Goal: Transaction & Acquisition: Book appointment/travel/reservation

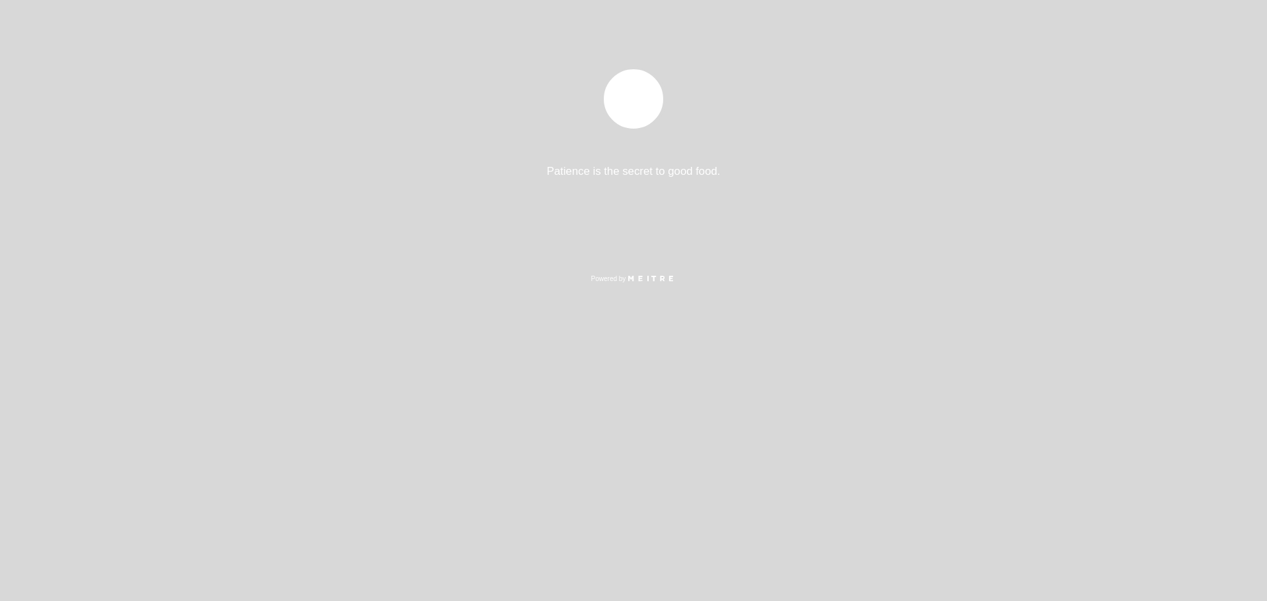
select select "es"
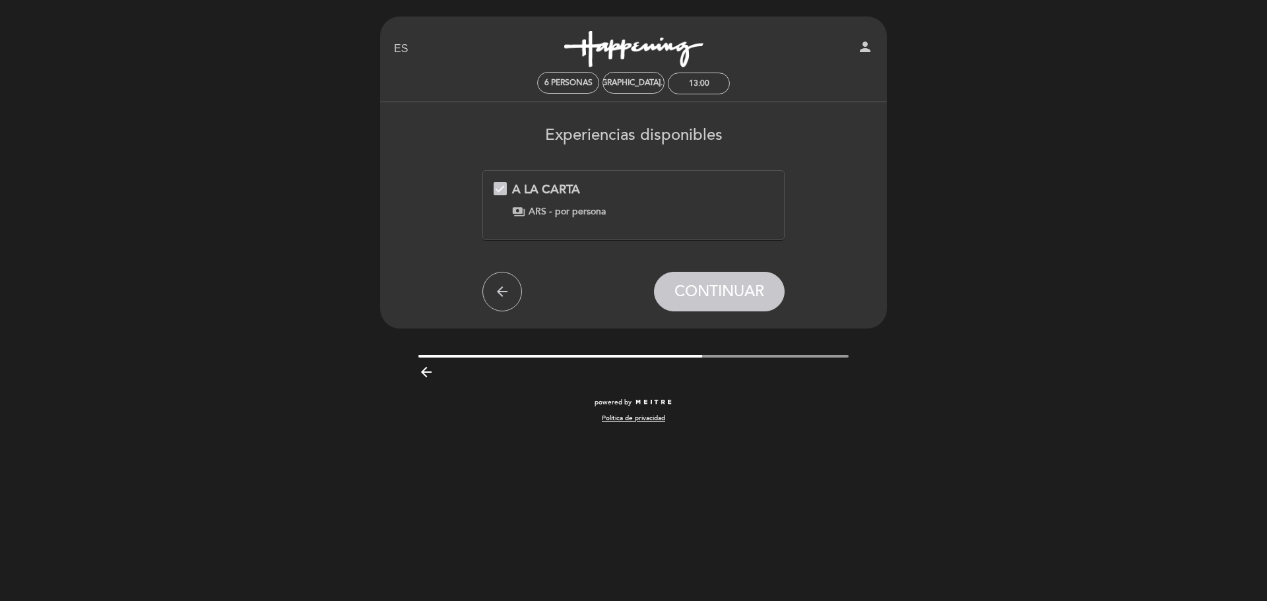
click at [551, 202] on div "A LA CARTA payments ARS - por persona" at bounding box center [634, 199] width 280 height 37
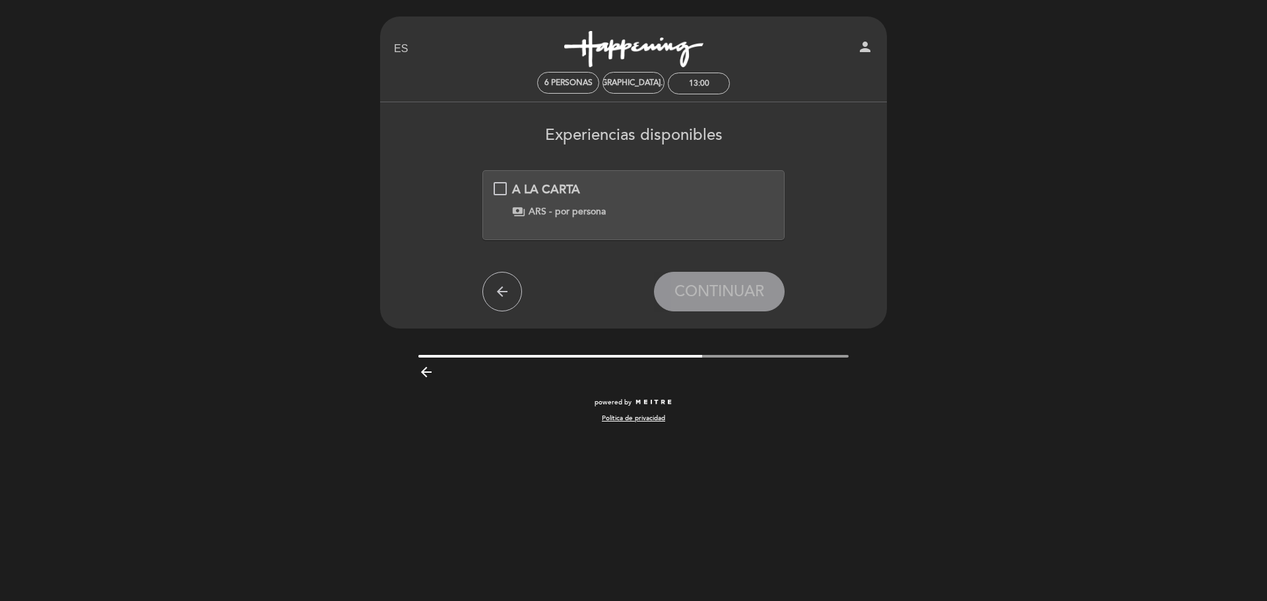
click at [602, 208] on span "por persona" at bounding box center [580, 211] width 51 height 13
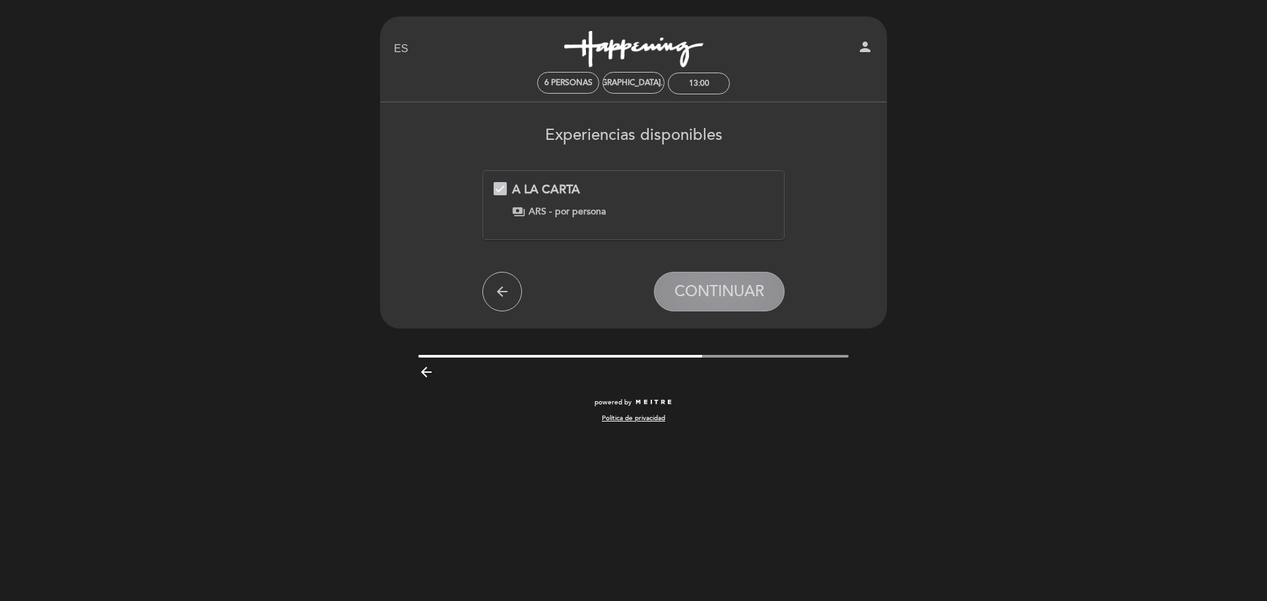
click at [724, 303] on button "CONTINUAR" at bounding box center [719, 292] width 131 height 40
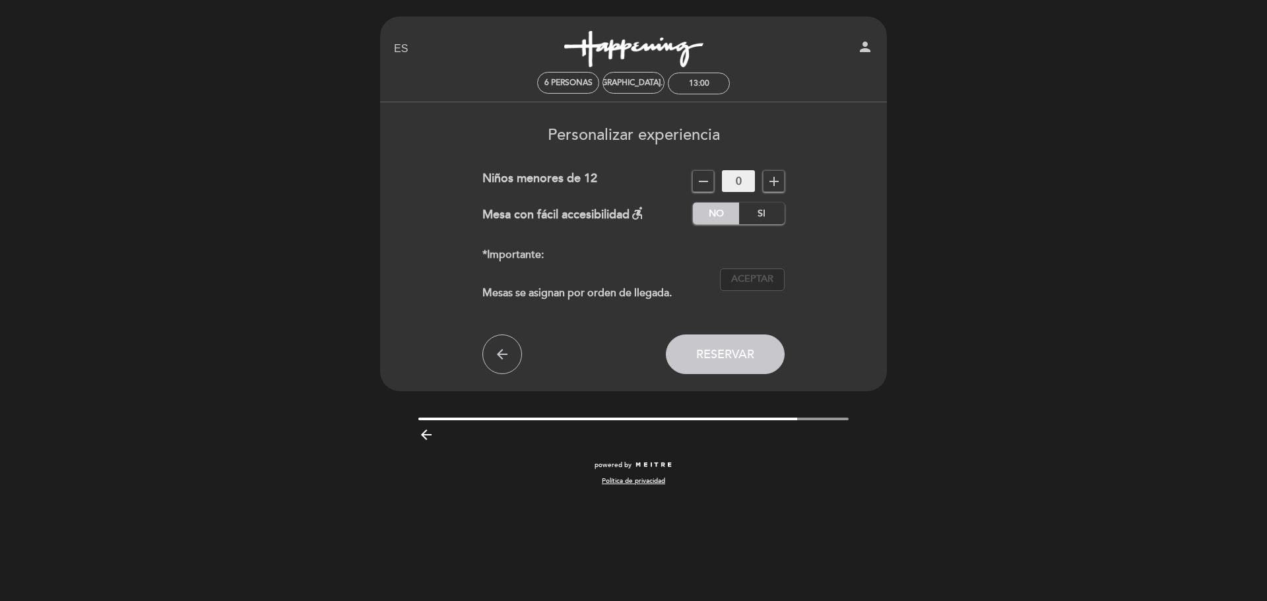
click at [739, 281] on span "Aceptar" at bounding box center [752, 280] width 42 height 14
click at [724, 356] on span "Reservar" at bounding box center [725, 354] width 58 height 15
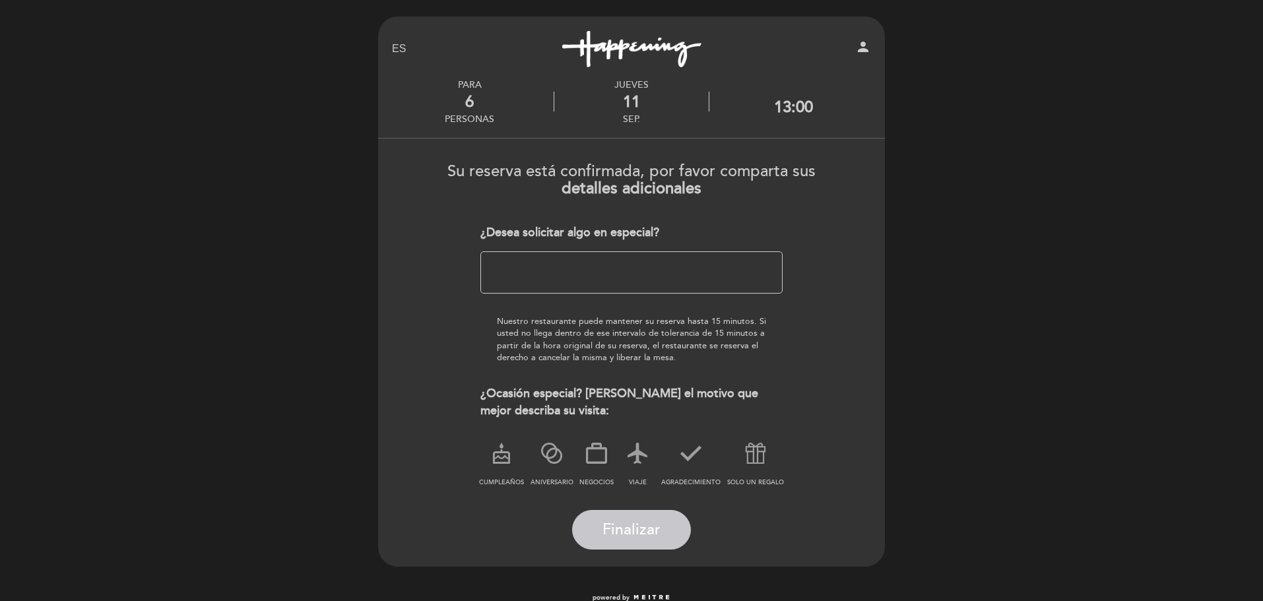
click at [579, 269] on textarea at bounding box center [631, 272] width 303 height 42
type textarea "Es un almuerzo corporativo."
click at [590, 461] on icon at bounding box center [596, 453] width 34 height 34
click at [632, 530] on span "Finalizar" at bounding box center [631, 530] width 58 height 18
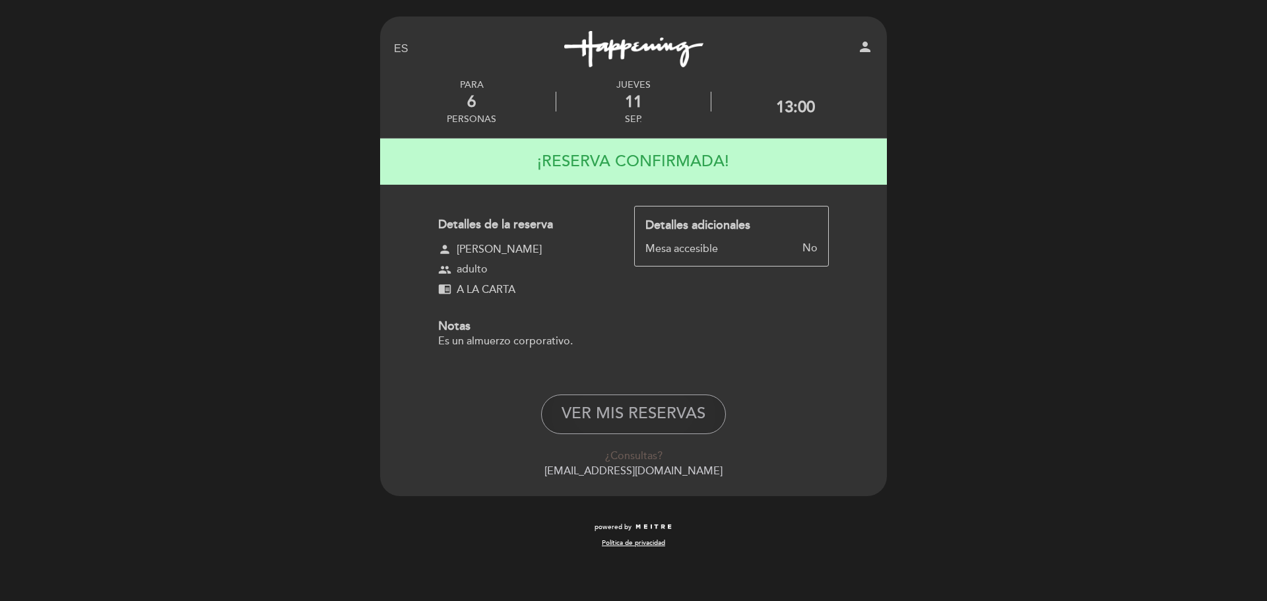
click at [647, 409] on button "VER MIS RESERVAS" at bounding box center [633, 415] width 185 height 40
select select "es"
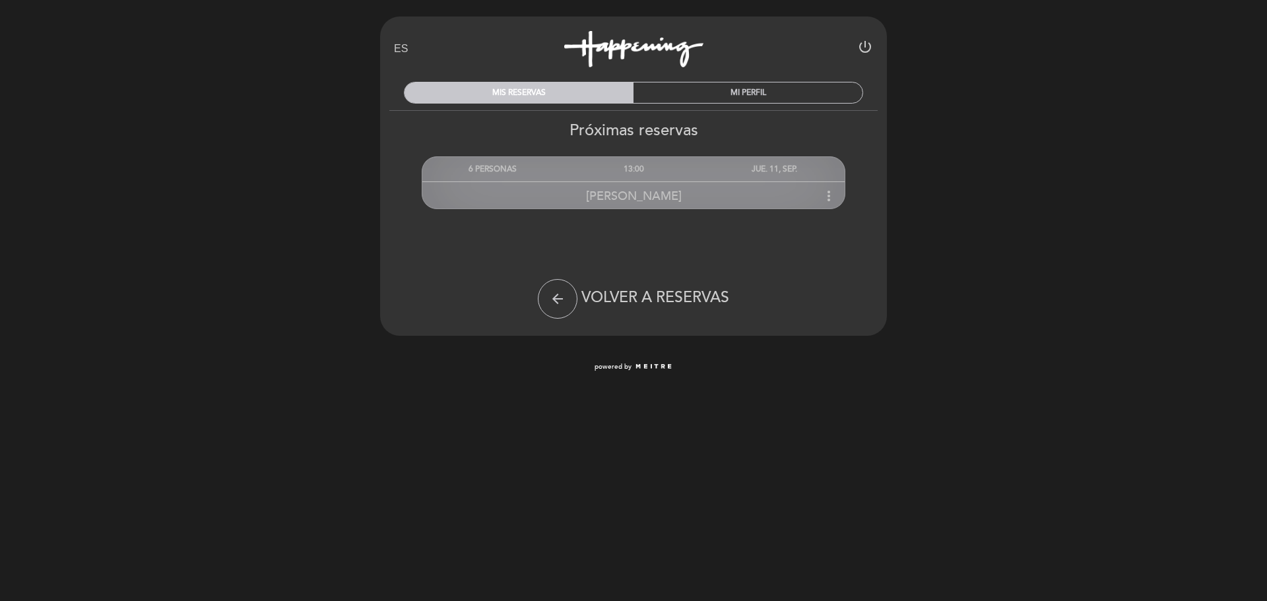
click at [654, 193] on span "[PERSON_NAME]" at bounding box center [634, 196] width 96 height 15
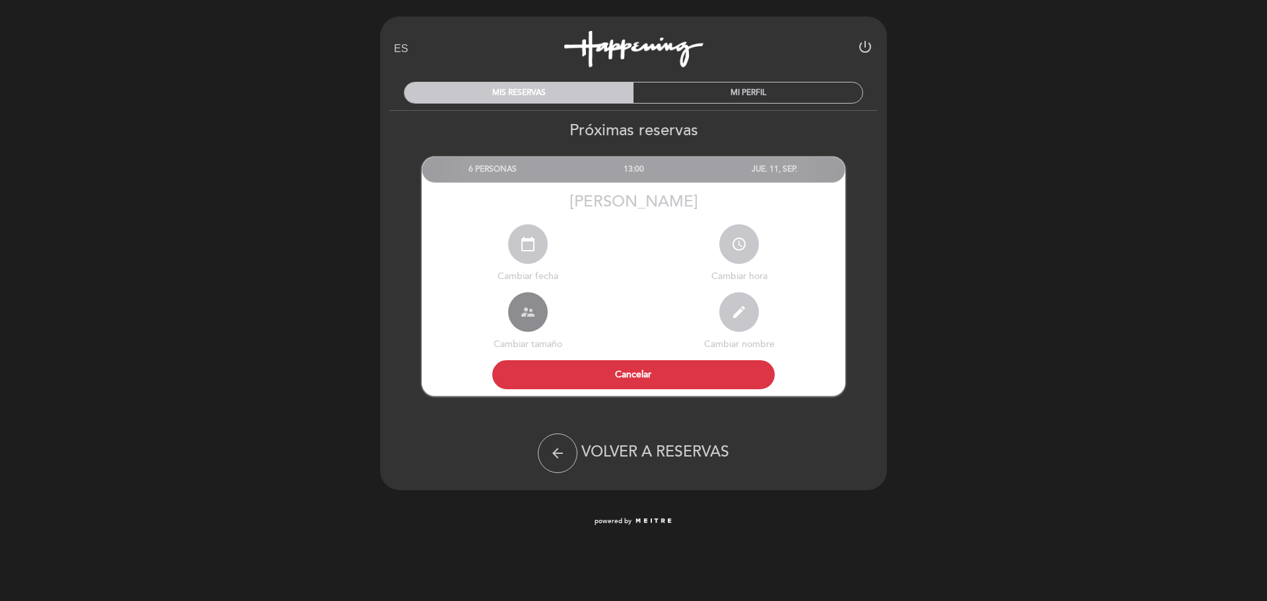
click at [538, 315] on button "supervisor_account" at bounding box center [528, 312] width 40 height 40
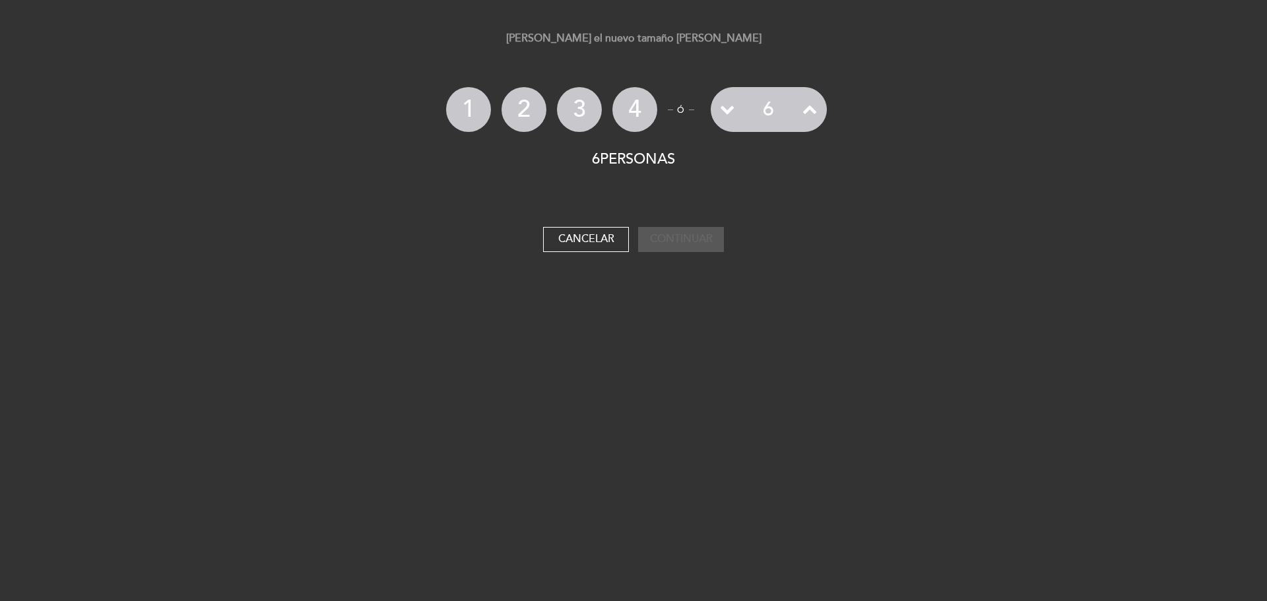
click at [809, 106] on icon at bounding box center [809, 109] width 15 height 15
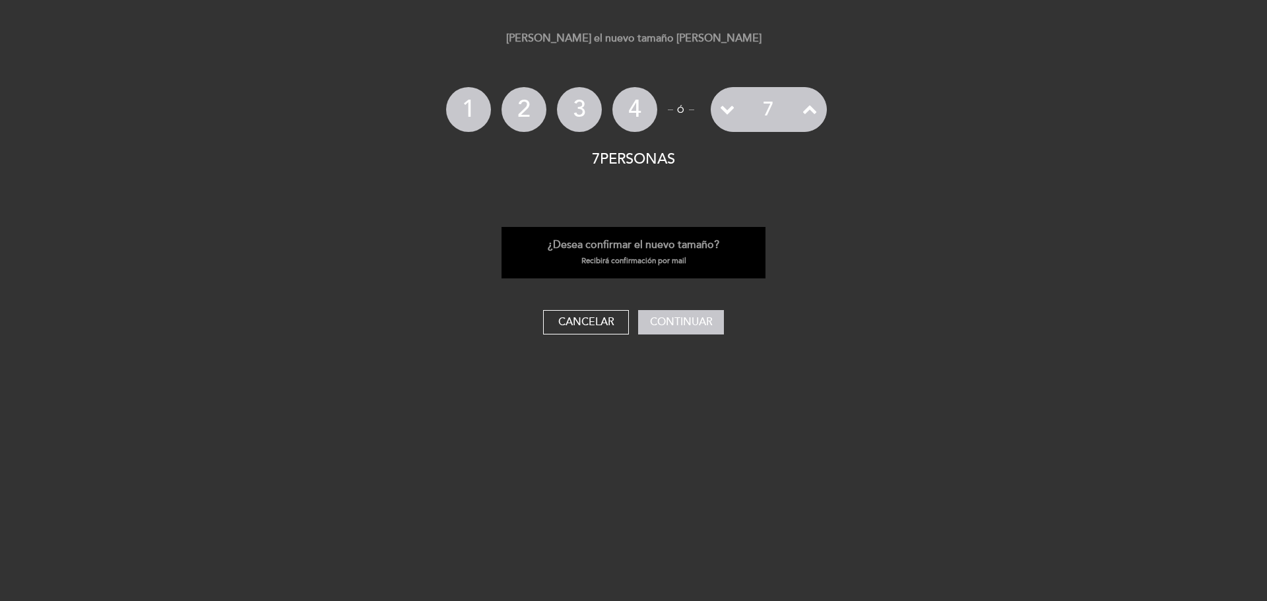
click at [807, 111] on icon at bounding box center [809, 109] width 15 height 15
click at [804, 105] on icon at bounding box center [809, 109] width 15 height 15
click at [685, 324] on button "Continuar" at bounding box center [681, 322] width 86 height 25
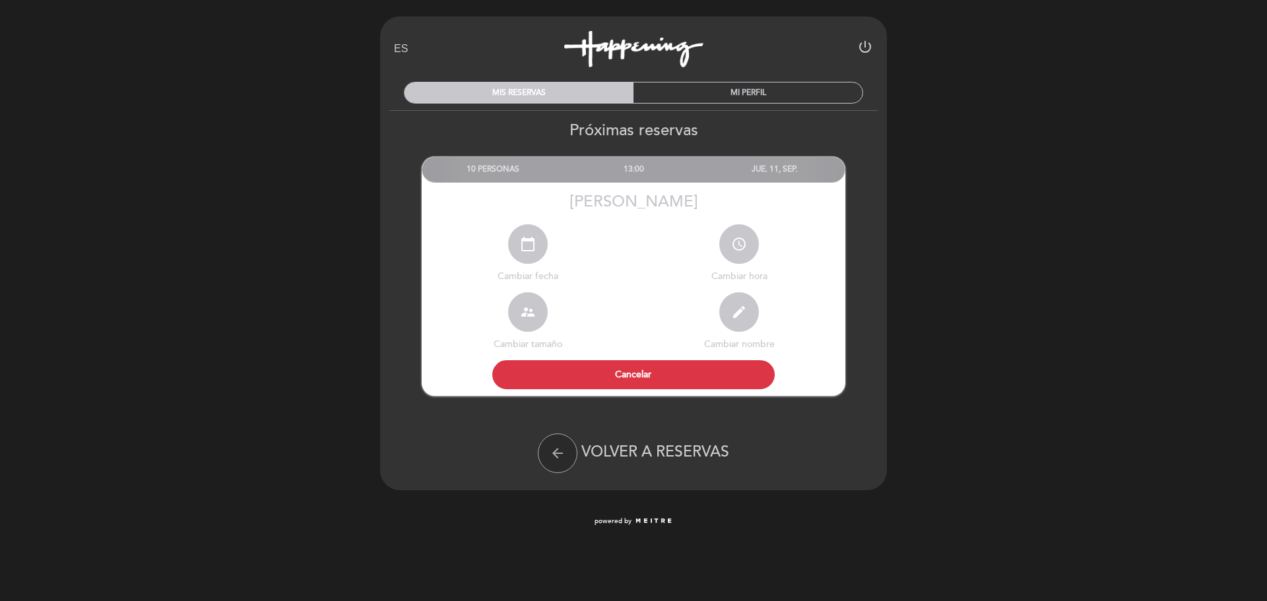
click at [544, 453] on button "arrow_back" at bounding box center [558, 454] width 40 height 40
select select "es"
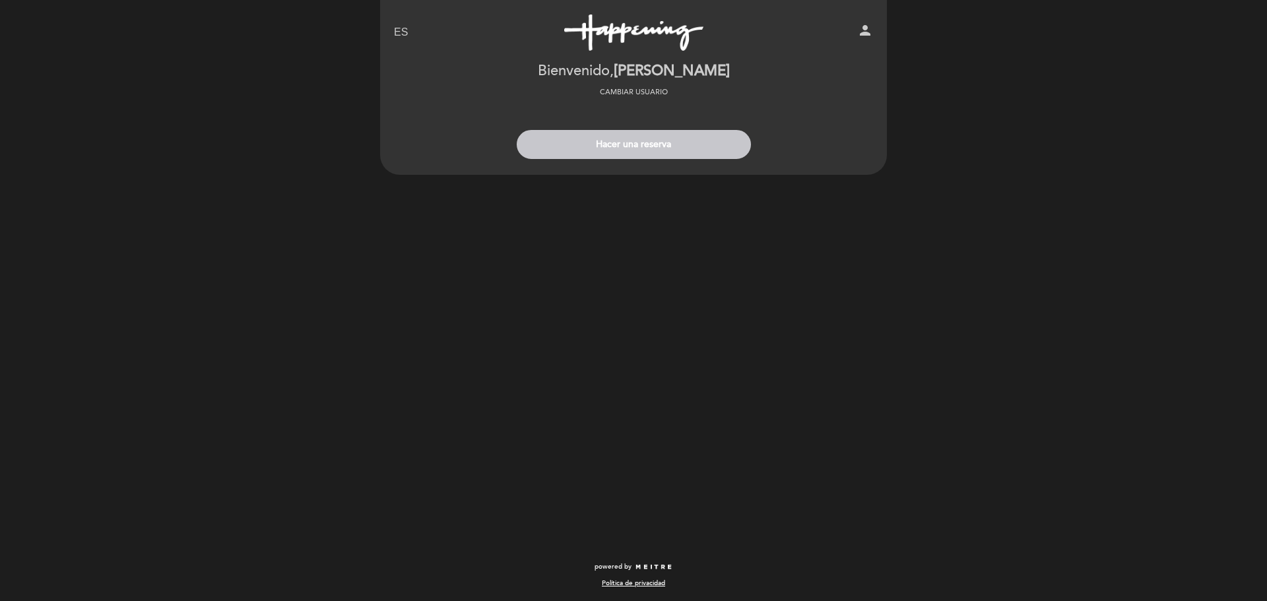
click at [639, 70] on span "[PERSON_NAME]" at bounding box center [672, 71] width 116 height 18
click at [867, 30] on icon "person" at bounding box center [865, 30] width 16 height 16
select select "es"
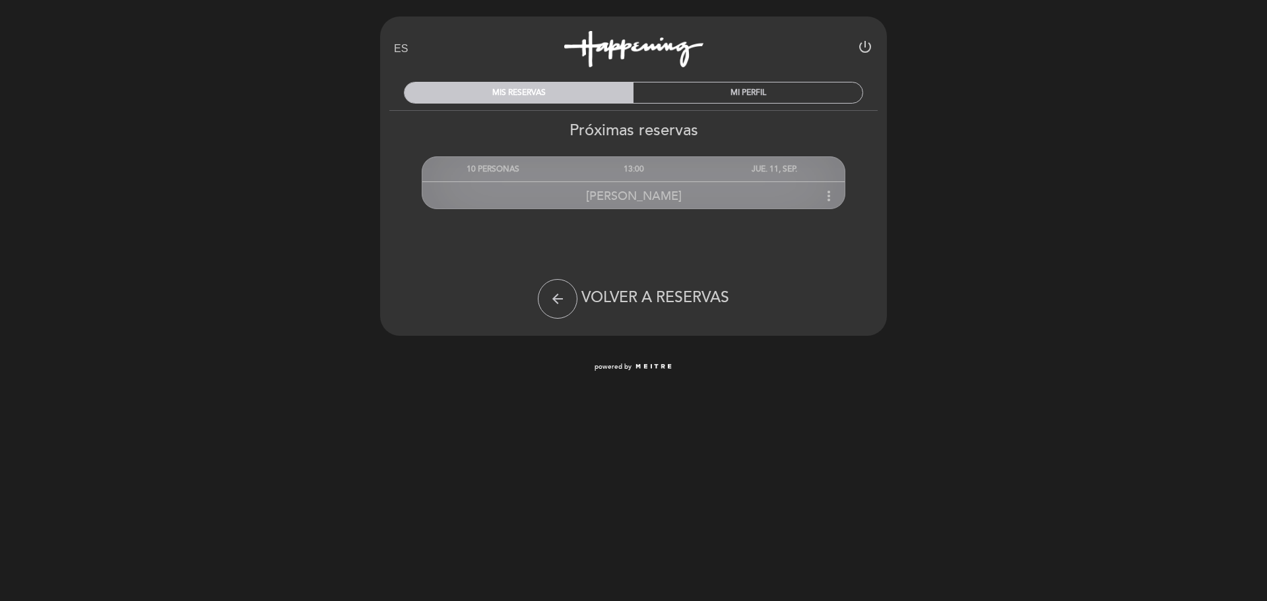
click at [825, 197] on icon "more_vert" at bounding box center [829, 196] width 16 height 16
